Goal: Information Seeking & Learning: Find specific fact

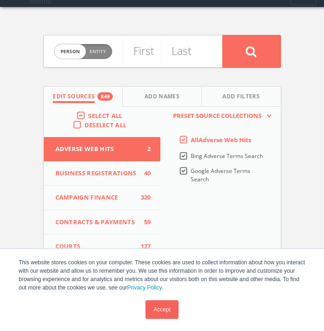
scroll to position [41, 0]
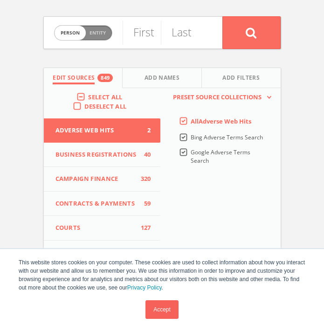
click at [101, 35] on span "Entity" at bounding box center [98, 32] width 16 height 7
click at [76, 34] on span "Person" at bounding box center [69, 32] width 19 height 7
checkbox input "false"
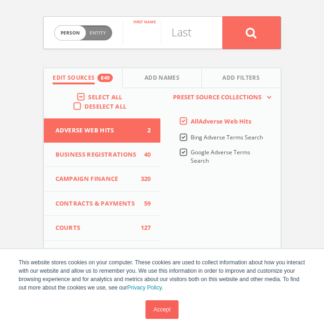
click at [134, 33] on input "text" at bounding box center [142, 33] width 38 height 24
type input "[PERSON_NAME]"
click at [222, 16] on button at bounding box center [251, 32] width 58 height 33
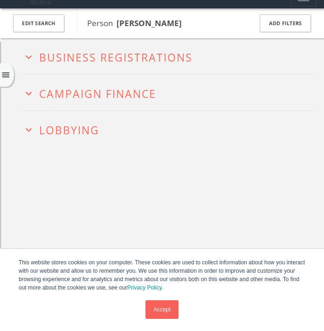
click at [181, 90] on button "expand_more Campaign Finance" at bounding box center [167, 92] width 291 height 14
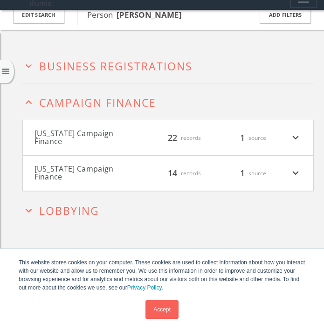
scroll to position [1, 0]
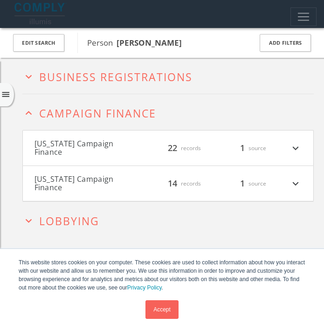
click at [152, 106] on span "Campaign Finance" at bounding box center [97, 113] width 117 height 15
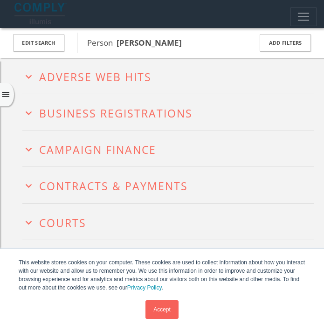
click at [148, 106] on span "Business Registrations" at bounding box center [115, 113] width 153 height 15
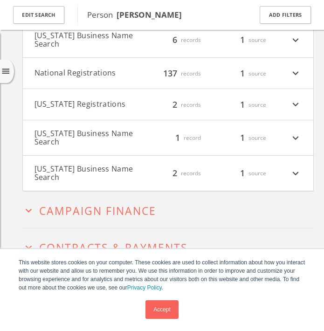
click at [96, 208] on span "Campaign Finance" at bounding box center [97, 210] width 117 height 15
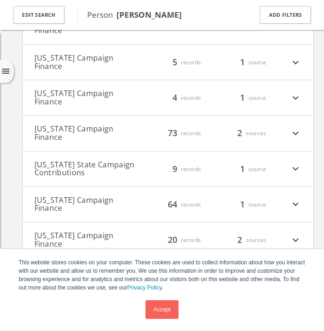
click at [116, 196] on button "[US_STATE] Campaign Finance" at bounding box center [88, 204] width 106 height 16
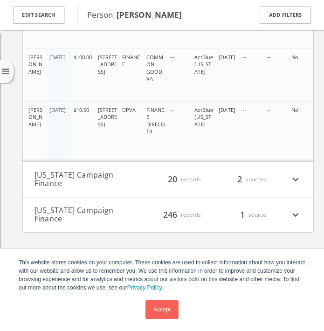
scroll to position [5346, 0]
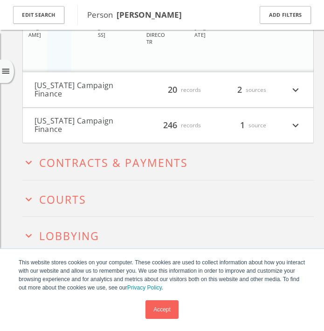
click at [104, 217] on h2 "expand_more Lobbying" at bounding box center [167, 235] width 291 height 36
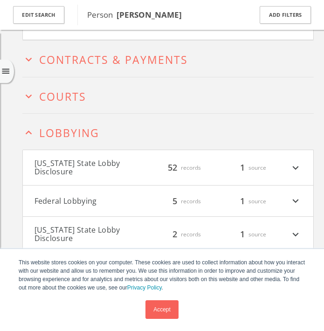
click at [95, 195] on button "Federal Lobbying" at bounding box center [88, 201] width 106 height 12
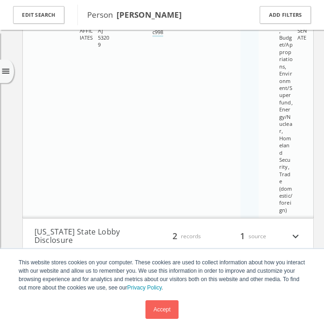
scroll to position [6754, 0]
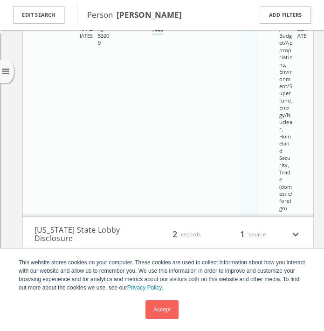
click at [82, 265] on span "Miscellaneous" at bounding box center [88, 272] width 98 height 15
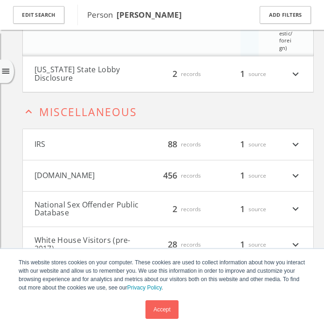
click at [117, 138] on button "IRS" at bounding box center [88, 144] width 106 height 12
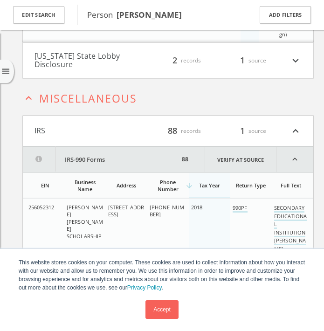
click at [118, 116] on h4 "IRS filter_list 88 records 1 source expand_less" at bounding box center [168, 131] width 291 height 31
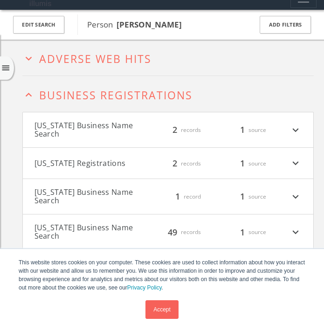
scroll to position [28, 0]
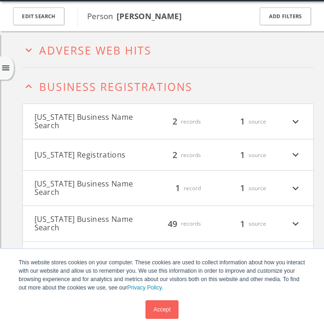
click at [107, 80] on span "Business Registrations" at bounding box center [115, 86] width 153 height 15
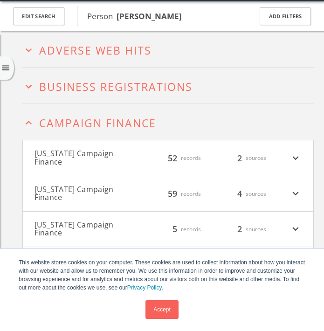
click at [78, 133] on h2 "expand_less Campaign Finance" at bounding box center [167, 122] width 291 height 36
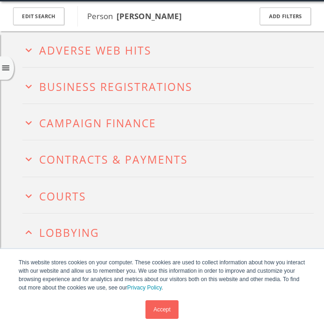
click at [84, 55] on span "Adverse Web Hits" at bounding box center [95, 50] width 112 height 15
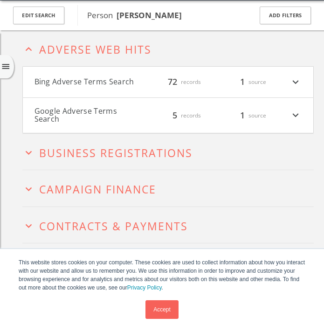
scroll to position [29, 0]
click at [72, 61] on h2 "expand_less Adverse Web Hits" at bounding box center [167, 48] width 291 height 36
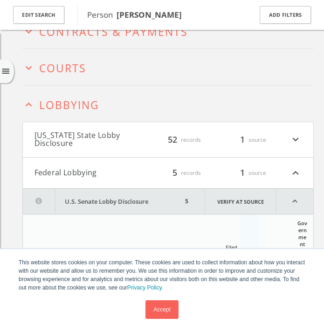
scroll to position [145, 0]
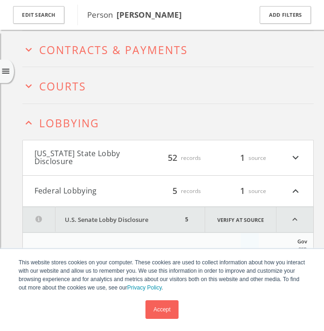
click at [115, 109] on h2 "expand_less Lobbying" at bounding box center [167, 122] width 291 height 36
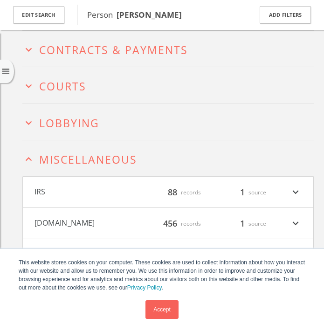
click at [88, 156] on span "Miscellaneous" at bounding box center [88, 159] width 98 height 15
